Goal: Task Accomplishment & Management: Manage account settings

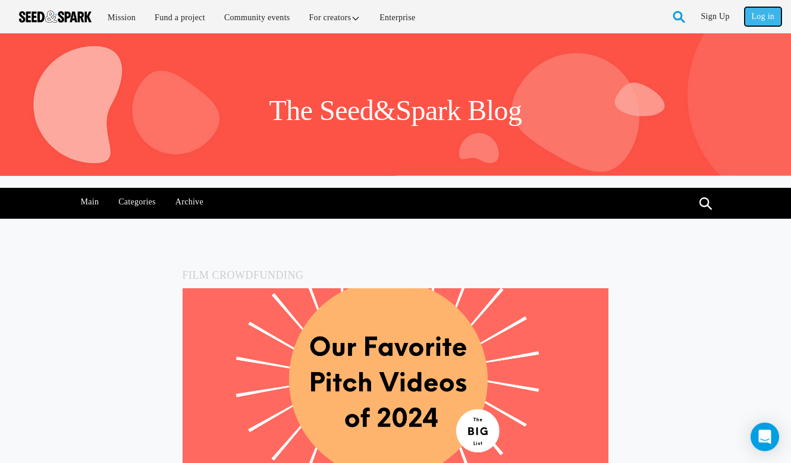
click at [760, 10] on link "Log in" at bounding box center [762, 16] width 37 height 19
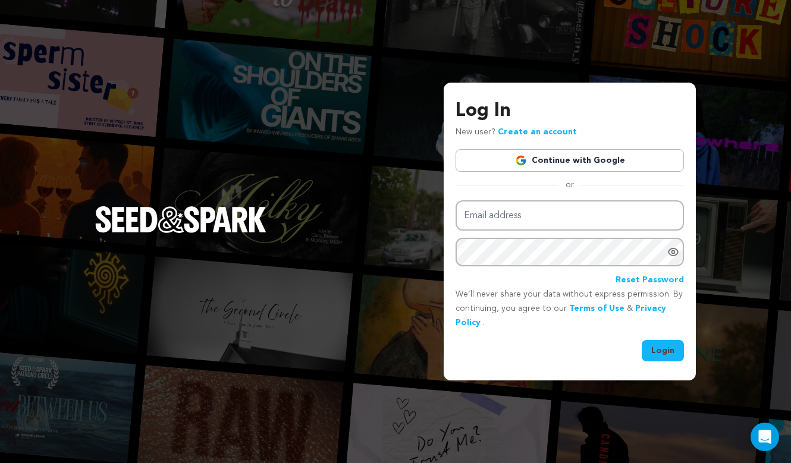
click at [572, 156] on link "Continue with Google" at bounding box center [569, 160] width 228 height 23
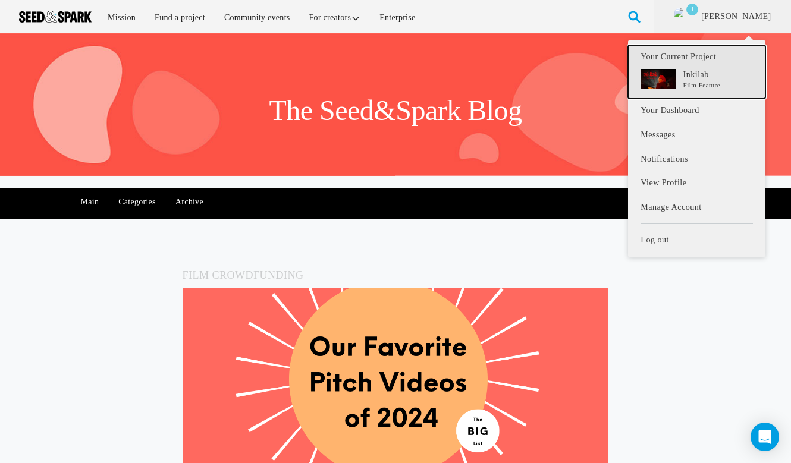
click at [703, 74] on p "Inkilab" at bounding box center [718, 75] width 70 height 12
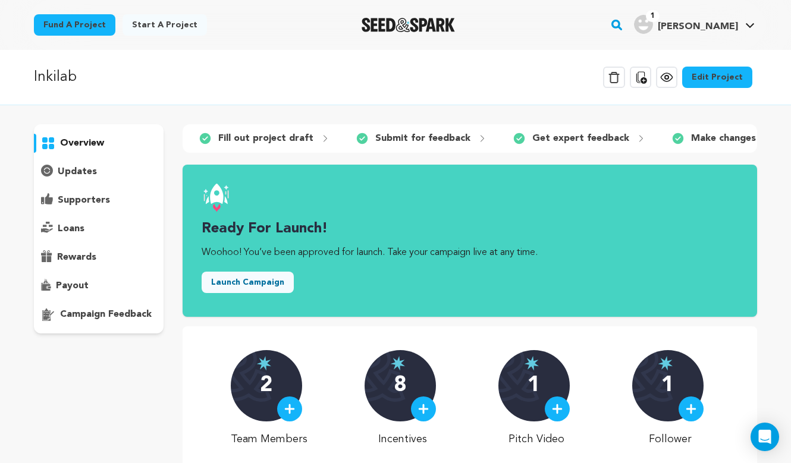
click at [703, 74] on link "Edit Project" at bounding box center [717, 77] width 70 height 21
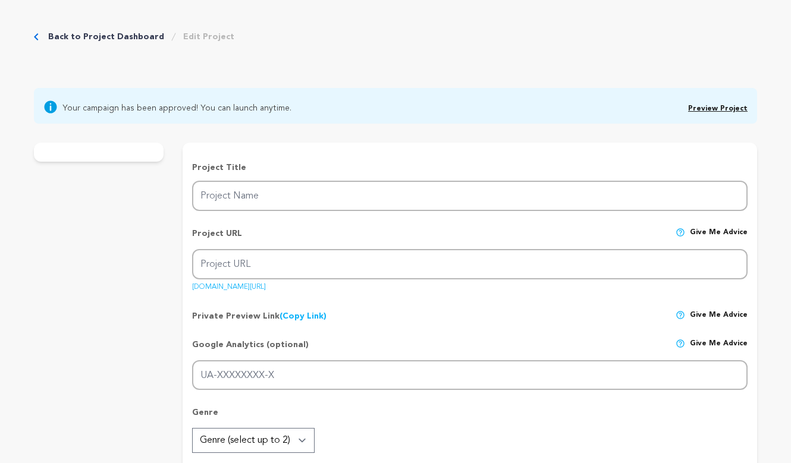
type input "Inkilab"
type input "inkilab-1"
type input "As the premiere nears, dancer [PERSON_NAME] confronts erasure to reclaim her gr…"
type textarea "Choreographer [PERSON_NAME] channels her ancestral legacy to reclaim little-kno…"
type textarea "We aim to preserve the overlooked pre-1965 history of [DEMOGRAPHIC_DATA] immigr…"
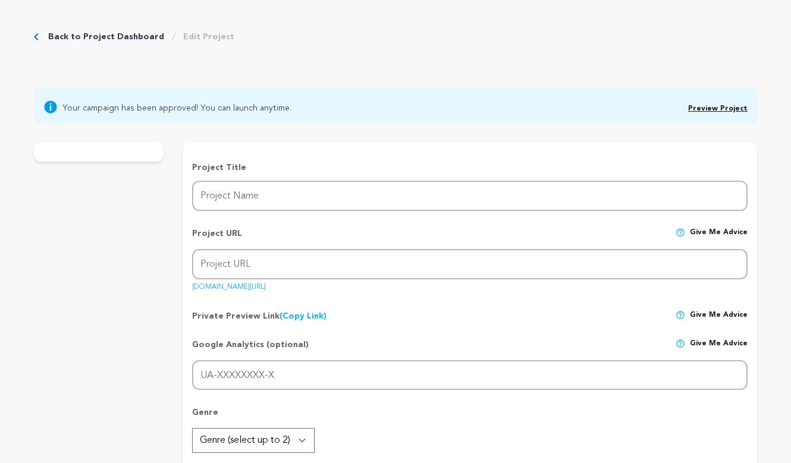
radio input "true"
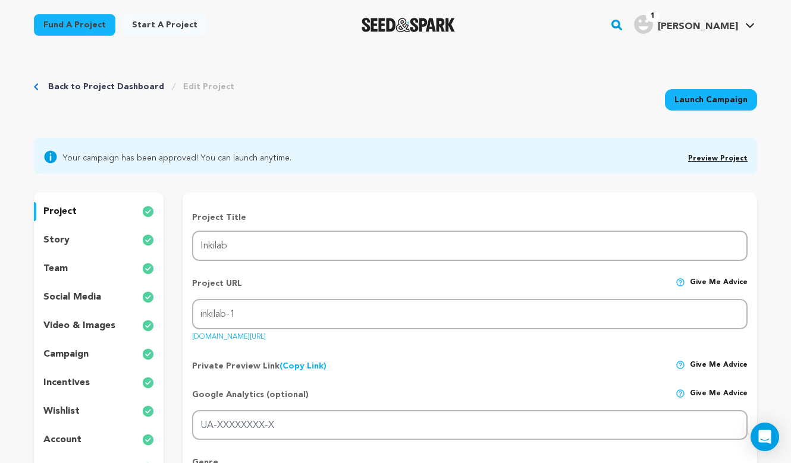
click at [46, 215] on p "project" at bounding box center [59, 211] width 33 height 14
click at [101, 87] on link "Back to Project Dashboard" at bounding box center [106, 87] width 116 height 12
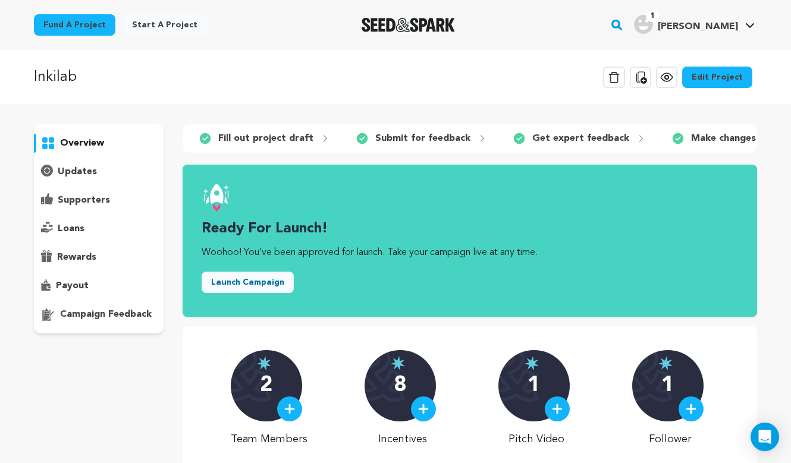
click at [98, 311] on p "campaign feedback" at bounding box center [106, 314] width 92 height 14
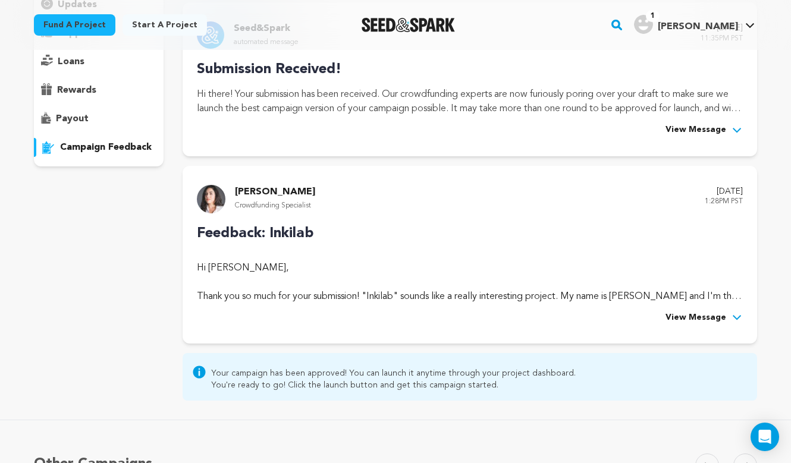
scroll to position [168, 0]
click at [684, 313] on span "View Message" at bounding box center [695, 317] width 61 height 14
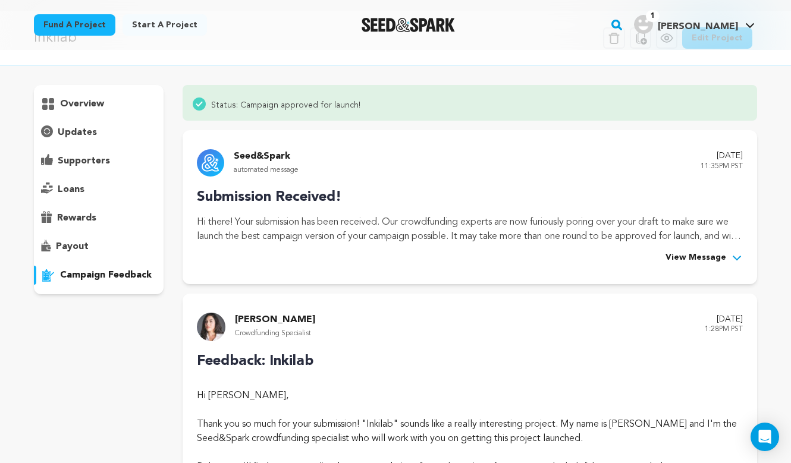
scroll to position [0, 0]
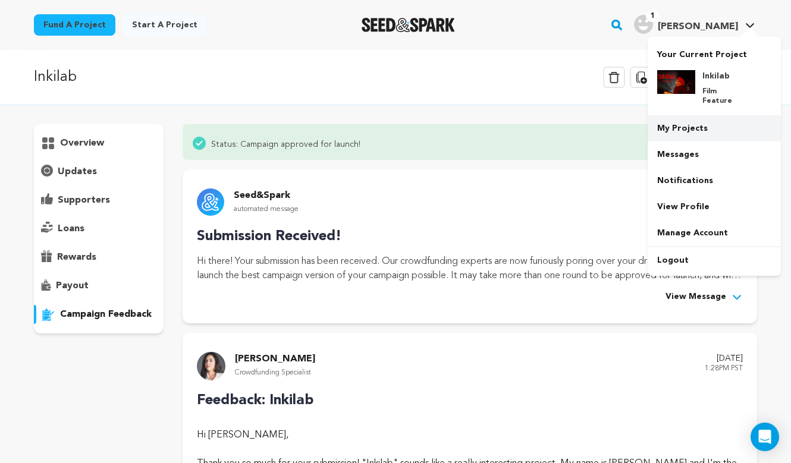
click at [695, 120] on link "My Projects" at bounding box center [713, 128] width 133 height 26
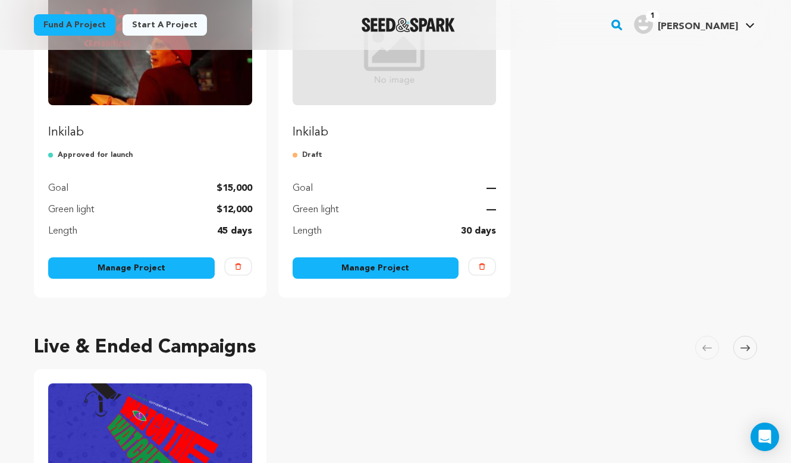
scroll to position [199, 0]
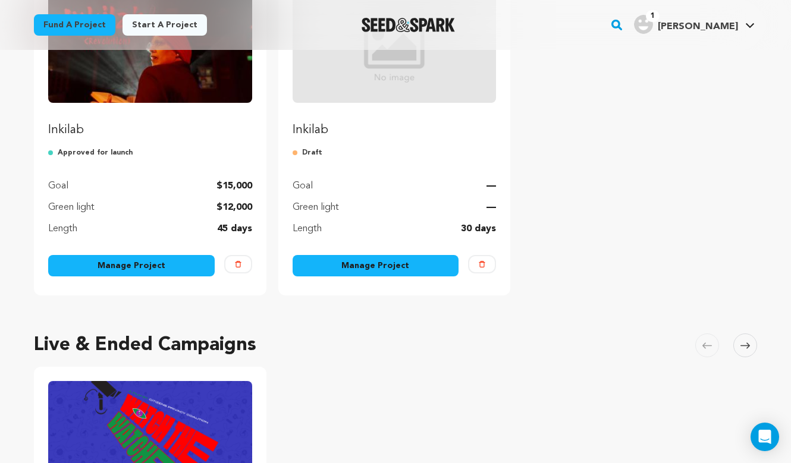
click at [147, 268] on link "Manage Project" at bounding box center [131, 265] width 166 height 21
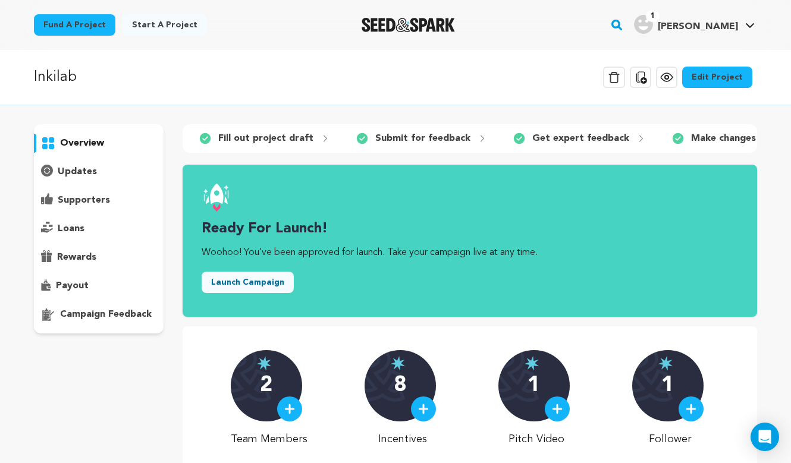
click at [703, 75] on link "Edit Project" at bounding box center [717, 77] width 70 height 21
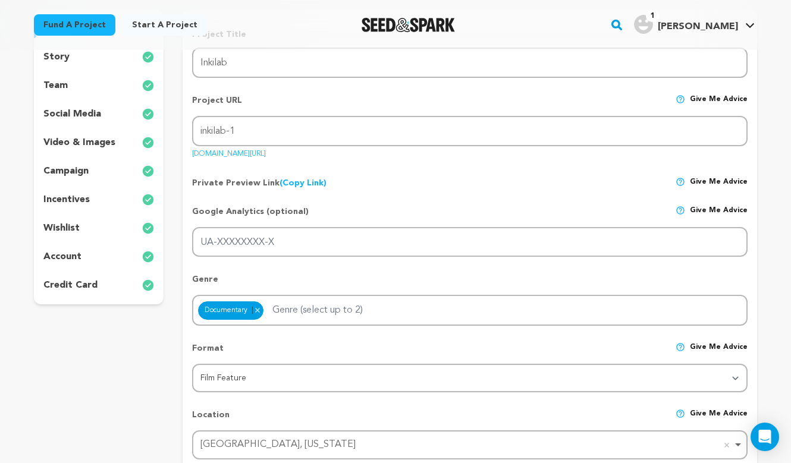
scroll to position [144, 0]
